Goal: Obtain resource: Download file/media

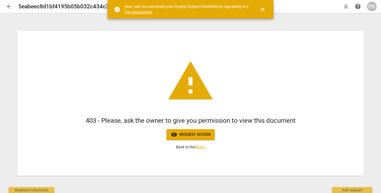
click at [372, 7] on div "PK" at bounding box center [372, 7] width 10 height 10
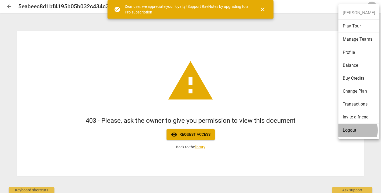
click at [353, 130] on li "Logout" at bounding box center [359, 130] width 41 height 13
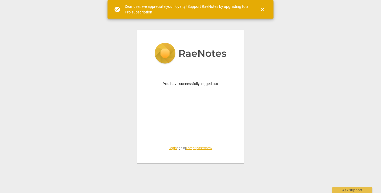
click at [170, 147] on link "Login" at bounding box center [173, 148] width 8 height 4
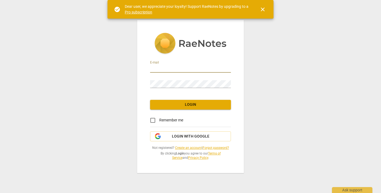
type input "penny@coachacademy.com"
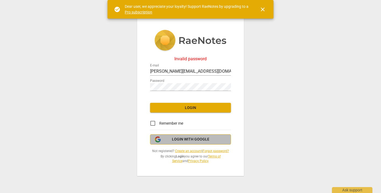
click at [161, 141] on icon "button" at bounding box center [158, 139] width 6 height 6
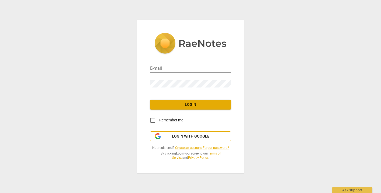
click at [178, 139] on span "Login with Google" at bounding box center [190, 136] width 37 height 5
type input "penny@coachacademy.com"
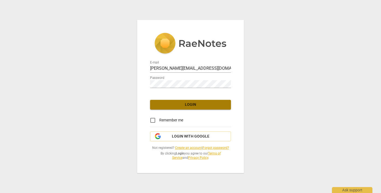
click at [187, 104] on span "Login" at bounding box center [190, 104] width 72 height 5
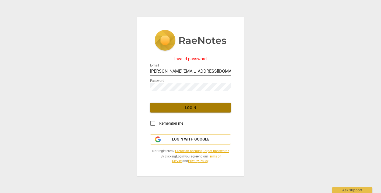
click at [201, 109] on span "Login" at bounding box center [190, 107] width 72 height 5
click at [218, 151] on link "Forgot password?" at bounding box center [216, 151] width 26 height 4
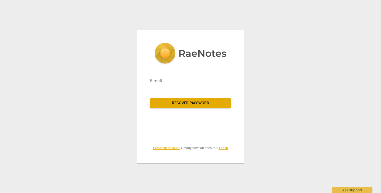
click at [193, 78] on input "email" at bounding box center [190, 81] width 81 height 9
type input "penny@coachacademy.com"
click at [189, 103] on span "Recover password" at bounding box center [190, 103] width 72 height 5
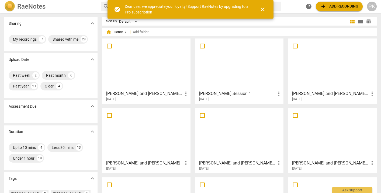
click at [144, 65] on div at bounding box center [146, 64] width 85 height 48
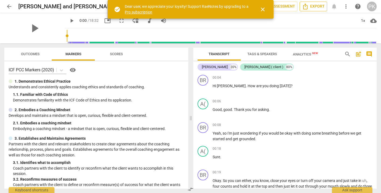
click at [324, 7] on span "Export" at bounding box center [313, 6] width 23 height 6
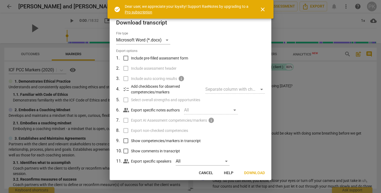
click at [255, 174] on span "Download" at bounding box center [254, 173] width 21 height 5
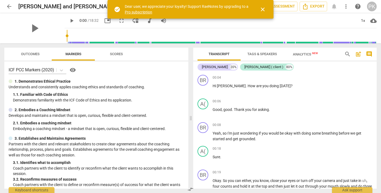
click at [12, 5] on span "arrow_back" at bounding box center [9, 6] width 6 height 6
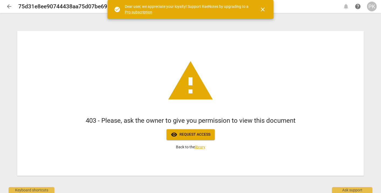
click at [8, 6] on span "arrow_back" at bounding box center [9, 6] width 6 height 6
click at [12, 5] on span "arrow_back" at bounding box center [9, 6] width 10 height 6
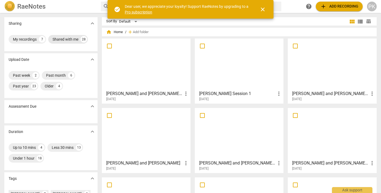
click at [69, 40] on div "Shared with me" at bounding box center [66, 39] width 26 height 5
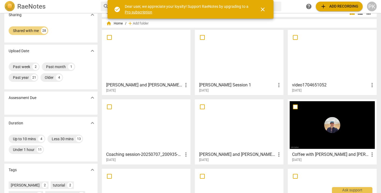
scroll to position [11, 0]
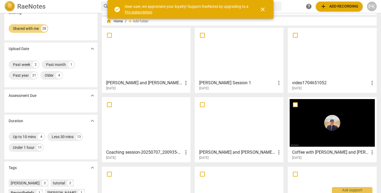
click at [373, 7] on div "PK" at bounding box center [372, 7] width 10 height 10
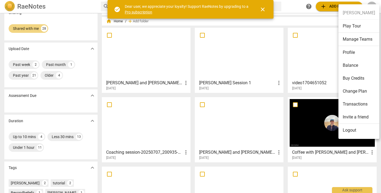
click at [345, 128] on li "Logout" at bounding box center [359, 130] width 41 height 13
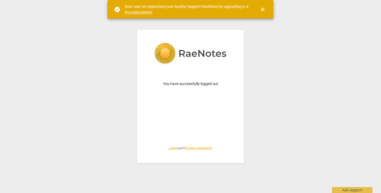
click at [171, 148] on link "Login" at bounding box center [173, 148] width 8 height 4
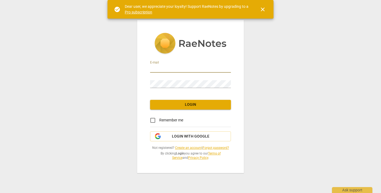
type input "penny@coachacademy.com"
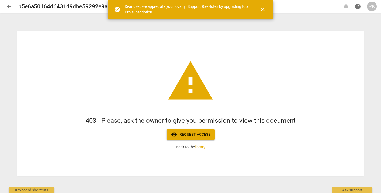
click at [284, 5] on div "b5e6a50164d6431d9dbe59292e9aa954" at bounding box center [177, 6] width 319 height 7
click at [100, 4] on h2 "b5e6a50164d6431d9dbe59292e9aa954" at bounding box center [69, 6] width 102 height 7
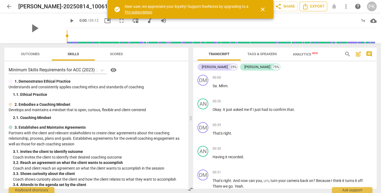
click at [320, 7] on span "Export" at bounding box center [313, 6] width 23 height 6
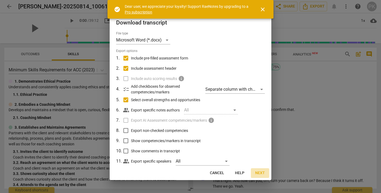
click at [259, 175] on span "Next" at bounding box center [260, 173] width 10 height 5
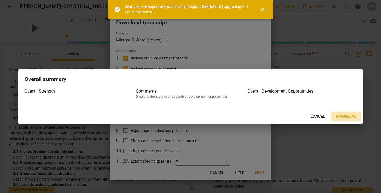
click at [348, 118] on span "Download" at bounding box center [346, 116] width 21 height 5
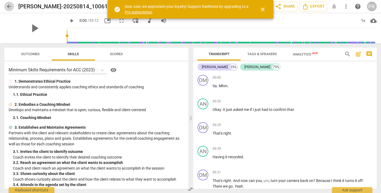
click at [12, 6] on span "arrow_back" at bounding box center [9, 6] width 10 height 6
